Goal: Task Accomplishment & Management: Manage account settings

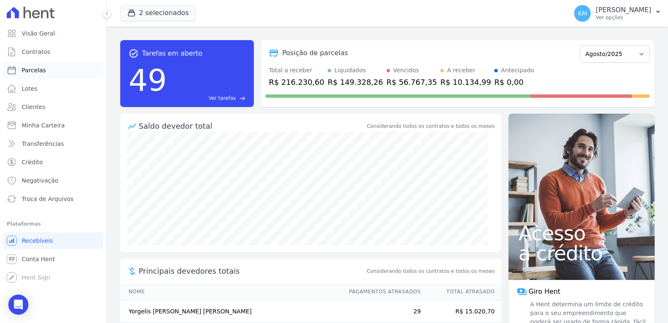
click at [53, 74] on link "Parcelas" at bounding box center [53, 70] width 100 height 17
click at [142, 8] on button "2 selecionados" at bounding box center [158, 13] width 76 height 16
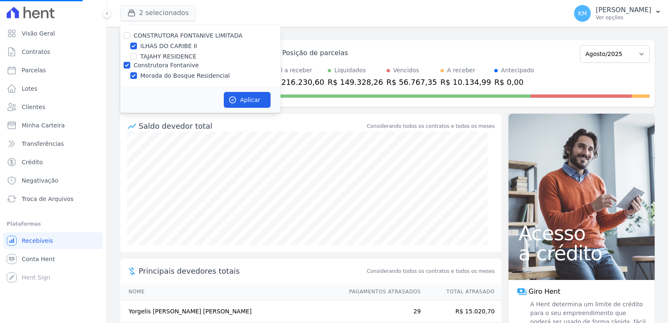
select select
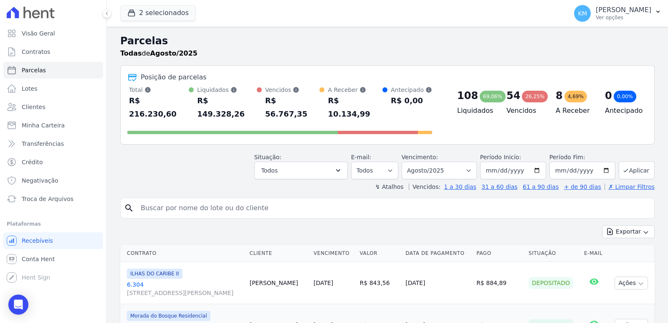
click at [161, 200] on input "search" at bounding box center [393, 208] width 515 height 17
type input "[PERSON_NAME]"
select select
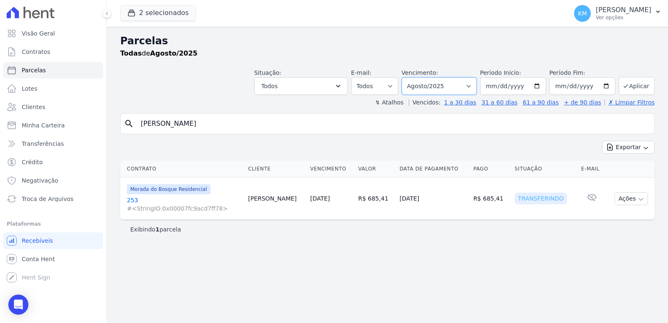
click at [457, 87] on select "[GEOGRAPHIC_DATA] por período ──────── Todos os meses Agosto/2022 Setembro/2022…" at bounding box center [439, 86] width 75 height 18
select select "05/2025"
click at [413, 77] on select "[GEOGRAPHIC_DATA] por período ──────── Todos os meses Agosto/2022 Setembro/2022…" at bounding box center [439, 86] width 75 height 18
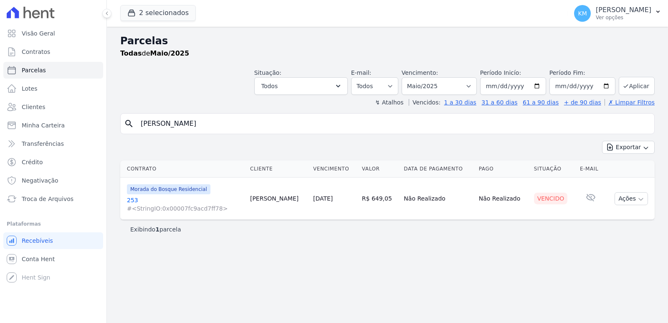
select select
click at [132, 203] on link "253 #<StringIO:0x00007fc9acd7ff78>" at bounding box center [185, 204] width 117 height 17
click at [131, 200] on link "253 #<StringIO:0x00007fc9acd7ff78>" at bounding box center [185, 204] width 117 height 17
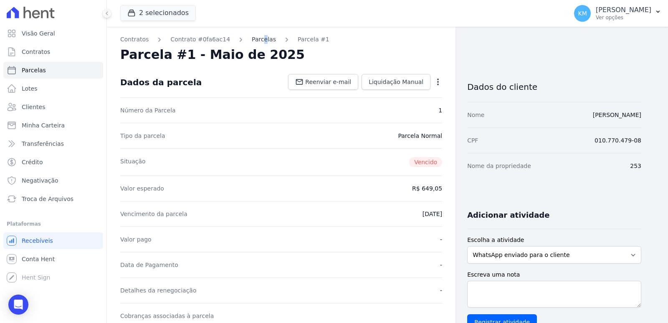
click at [254, 35] on div "Contratos Contrato #0fa6ac14 Parcelas Parcela #1 Parcela #1 - Maio de 2025 Dado…" at bounding box center [281, 325] width 349 height 596
click at [255, 38] on link "Parcelas" at bounding box center [264, 39] width 24 height 9
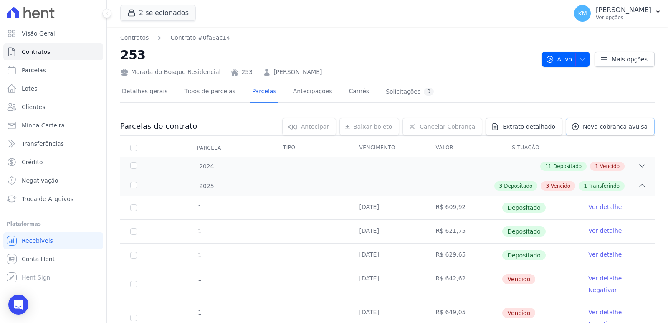
click at [603, 130] on span "Nova cobrança avulsa" at bounding box center [615, 126] width 65 height 8
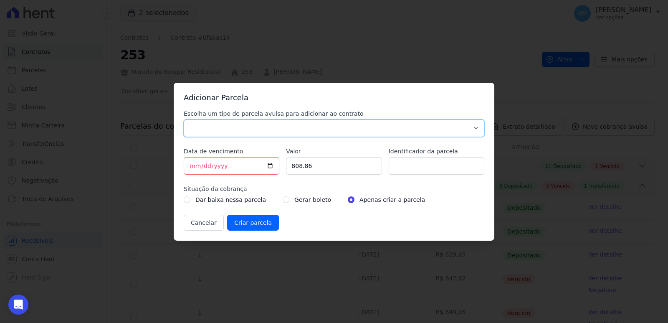
drag, startPoint x: 234, startPoint y: 127, endPoint x: 219, endPoint y: 135, distance: 16.4
click at [233, 128] on select "Parcela Normal Sinal Caução Intercalada Chaves Pré Chaves Pós Chaves Taxas Quit…" at bounding box center [334, 128] width 301 height 18
select select "standard"
click at [184, 119] on select "Parcela Normal Sinal Caução Intercalada Chaves Pré Chaves Pós Chaves Taxas Quit…" at bounding box center [334, 128] width 301 height 18
click at [190, 166] on input "[DATE]" at bounding box center [232, 166] width 96 height 18
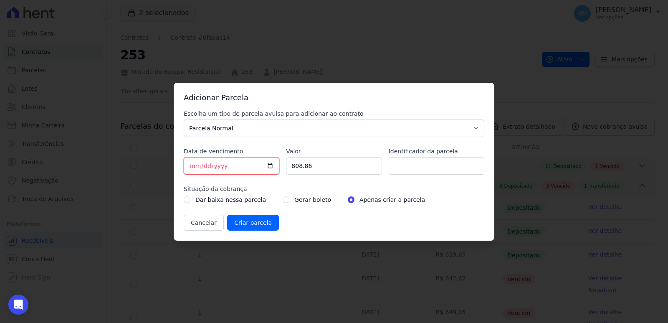
type input "2025-08-26"
type input "20285-08-26"
type input "2025-08-26"
drag, startPoint x: 300, startPoint y: 165, endPoint x: 329, endPoint y: 169, distance: 29.1
click at [274, 166] on div "Escolha um tipo de parcela avulsa para adicionar ao contrato Parcela Normal Sin…" at bounding box center [334, 169] width 301 height 121
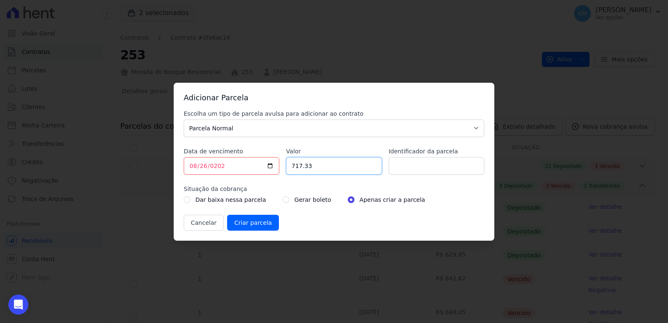
type input "717.33"
click at [433, 160] on input "Identificador da parcela" at bounding box center [437, 166] width 96 height 18
type input "253017H"
click at [283, 198] on input "radio" at bounding box center [286, 199] width 7 height 7
radio input "true"
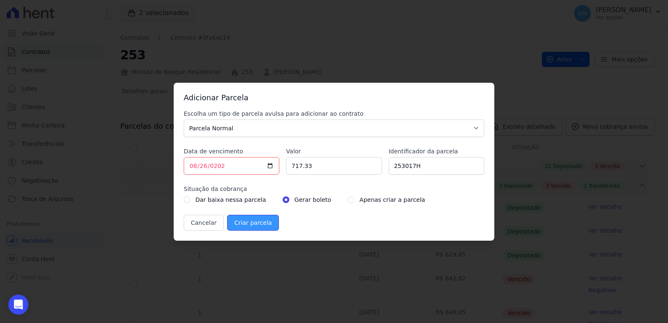
click at [252, 229] on input "Criar parcela" at bounding box center [253, 223] width 52 height 16
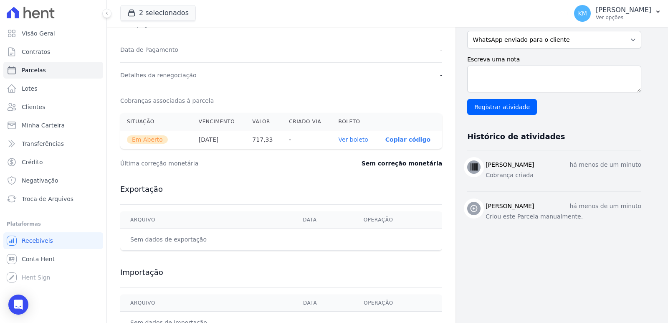
scroll to position [249, 0]
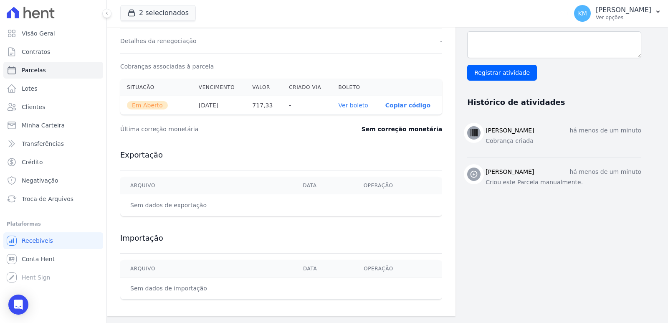
click at [360, 105] on link "Ver boleto" at bounding box center [354, 105] width 30 height 7
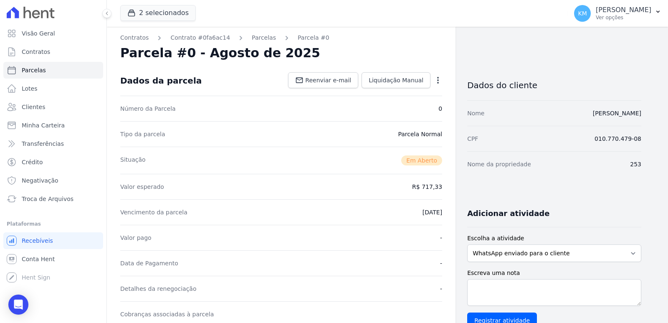
scroll to position [0, 0]
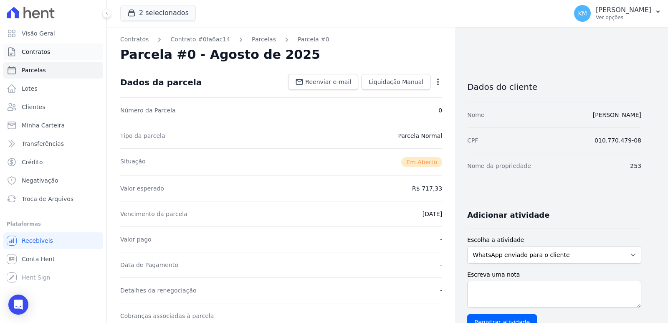
click at [33, 57] on link "Contratos" at bounding box center [53, 51] width 100 height 17
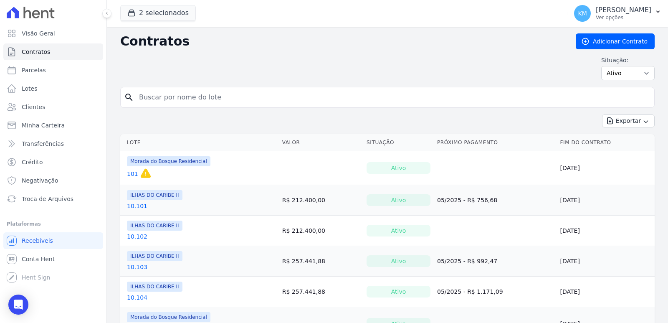
click at [175, 97] on input "search" at bounding box center [392, 97] width 517 height 17
type input "2.301"
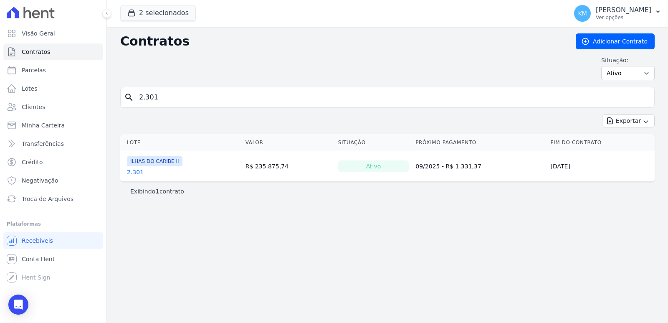
click at [134, 170] on link "2.301" at bounding box center [135, 172] width 17 height 8
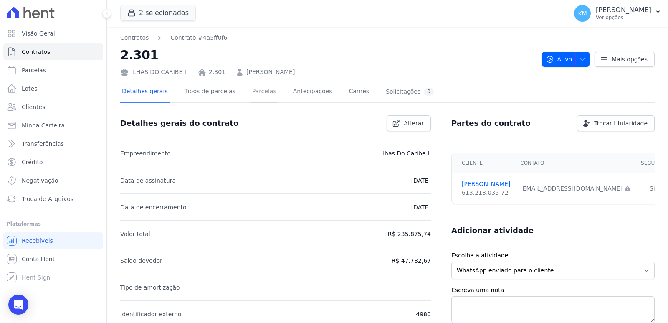
click at [255, 92] on link "Parcelas" at bounding box center [265, 92] width 28 height 22
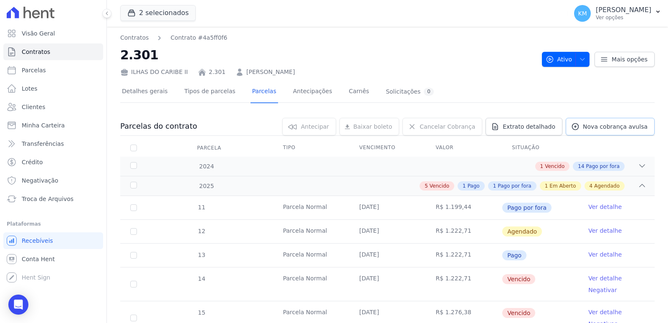
click at [606, 132] on link "Nova cobrança avulsa" at bounding box center [610, 127] width 89 height 18
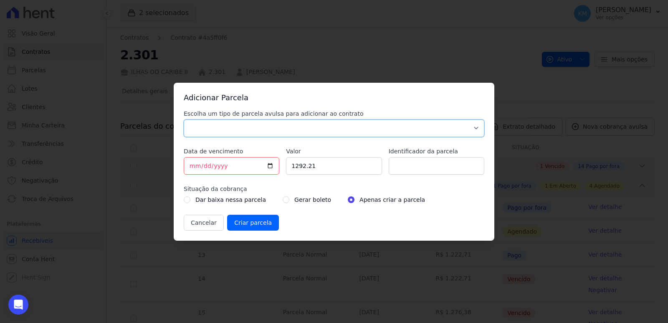
drag, startPoint x: 255, startPoint y: 133, endPoint x: 251, endPoint y: 135, distance: 4.5
click at [255, 133] on select "Parcela Normal Sinal Caução Intercalada Chaves Pré Chaves Pós Chaves Taxas Quit…" at bounding box center [334, 128] width 301 height 18
select select "standard"
click at [184, 119] on select "Parcela Normal Sinal Caução Intercalada Chaves Pré Chaves Pós Chaves Taxas Quit…" at bounding box center [334, 128] width 301 height 18
click at [193, 166] on input "[DATE]" at bounding box center [232, 166] width 96 height 18
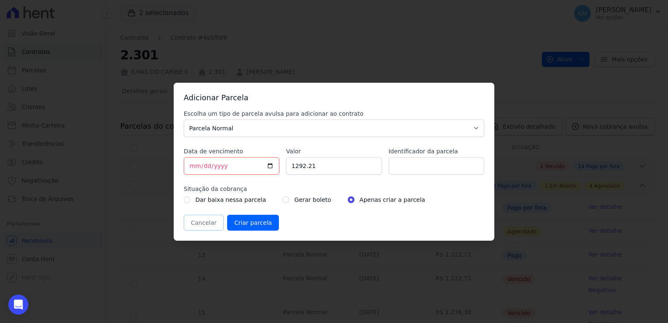
click at [206, 221] on button "Cancelar" at bounding box center [204, 223] width 40 height 16
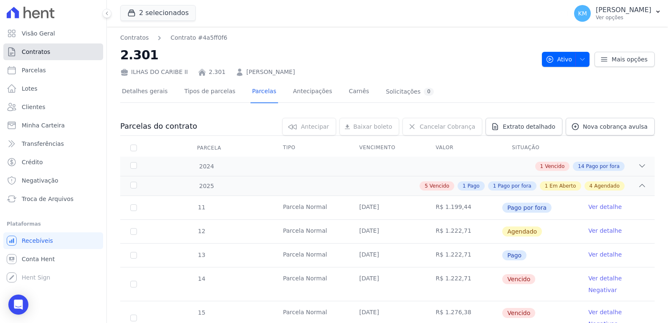
click at [37, 54] on span "Contratos" at bounding box center [36, 52] width 28 height 8
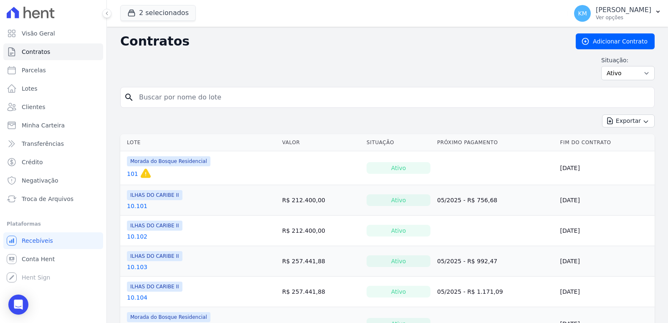
click at [186, 101] on input "search" at bounding box center [392, 97] width 517 height 17
type input "6.301"
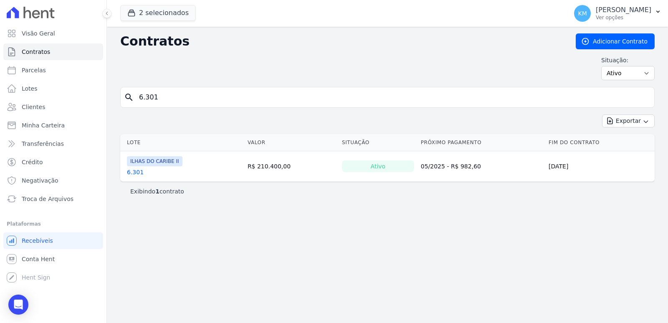
click at [137, 175] on link "6.301" at bounding box center [135, 172] width 17 height 8
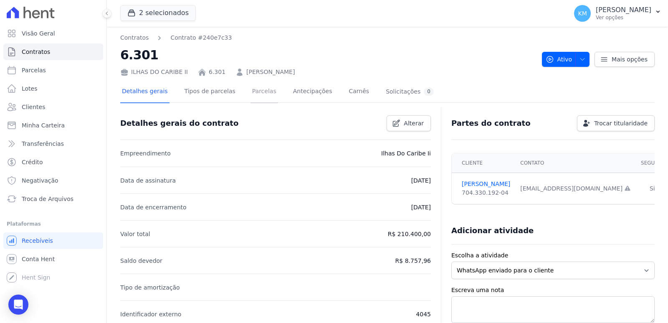
click at [256, 90] on link "Parcelas" at bounding box center [265, 92] width 28 height 22
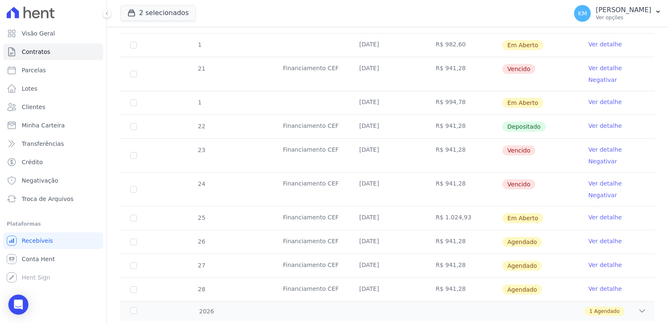
scroll to position [292, 0]
